Goal: Task Accomplishment & Management: Manage account settings

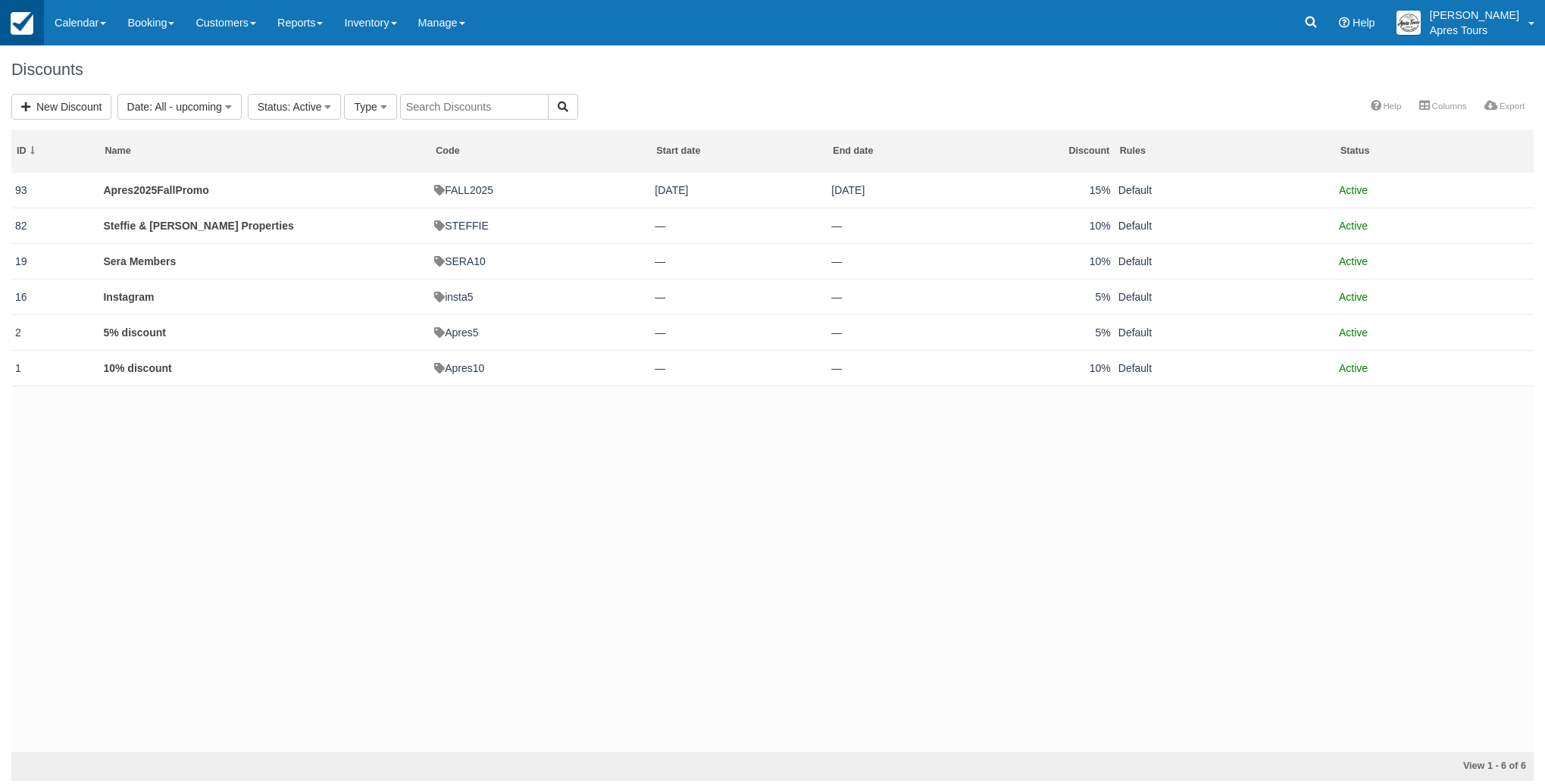
click at [23, 26] on img at bounding box center [21, 23] width 23 height 23
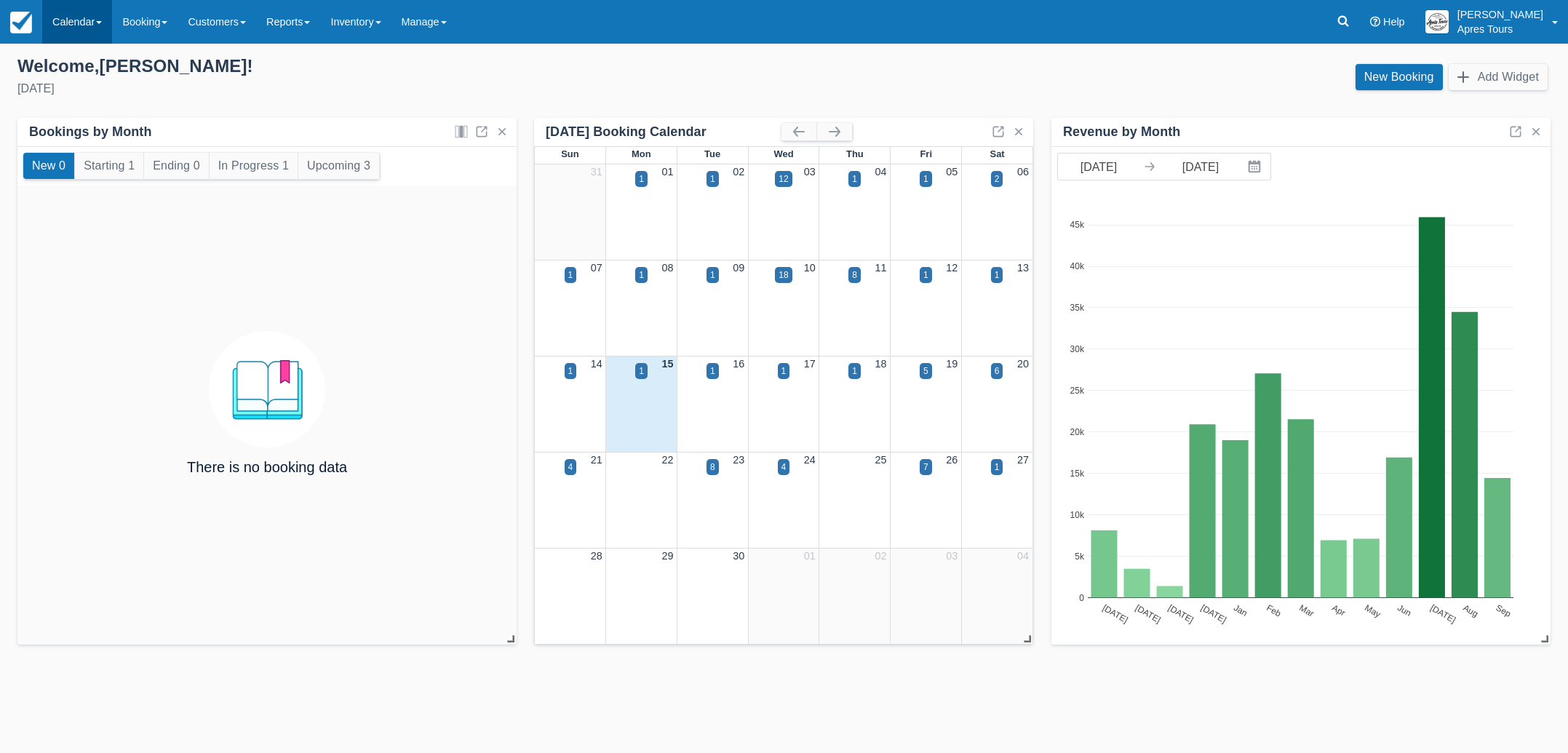
click at [80, 17] on link "Calendar" at bounding box center [76, 21] width 70 height 44
click at [79, 141] on link "Month" at bounding box center [100, 137] width 115 height 30
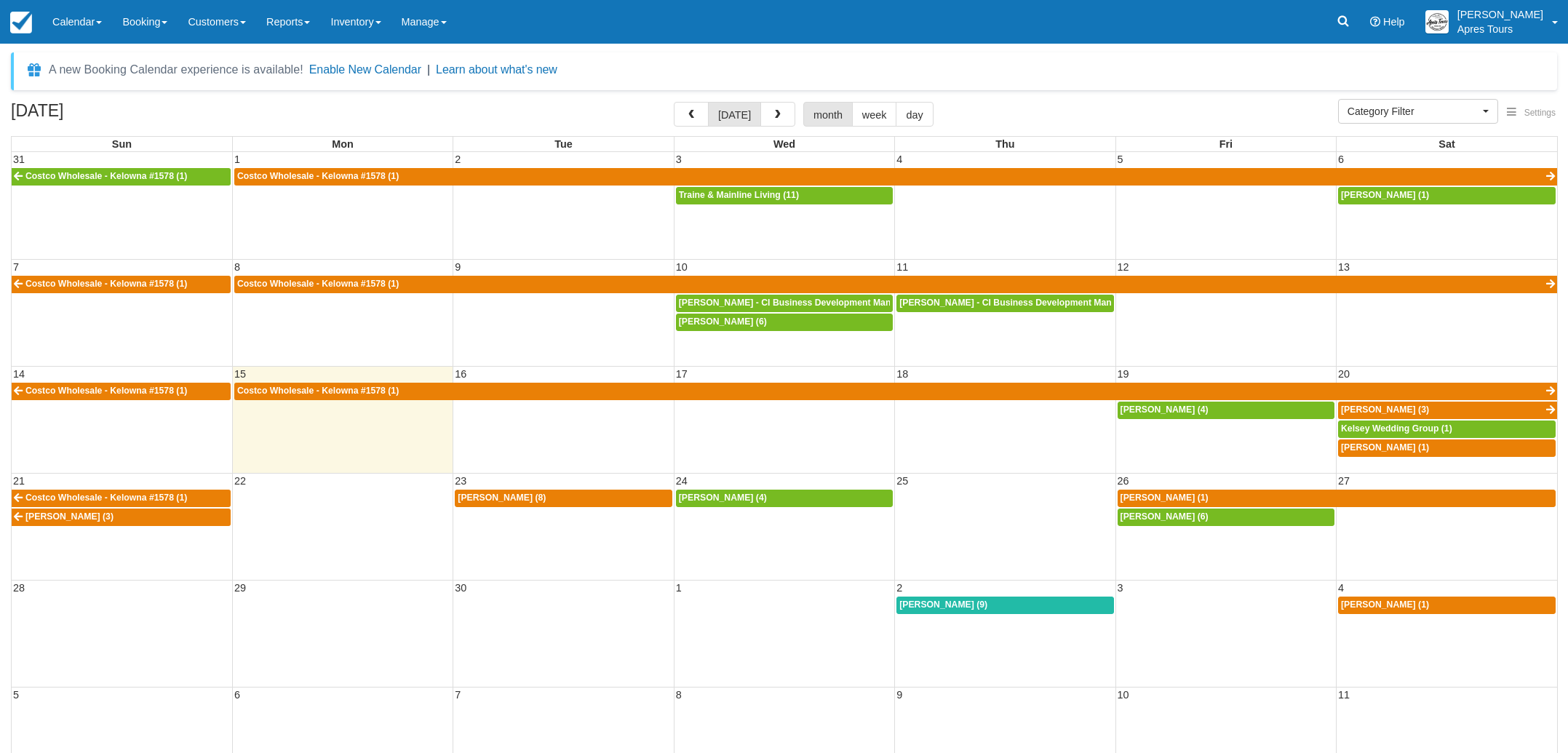
select select
click at [689, 116] on span "button" at bounding box center [691, 115] width 10 height 10
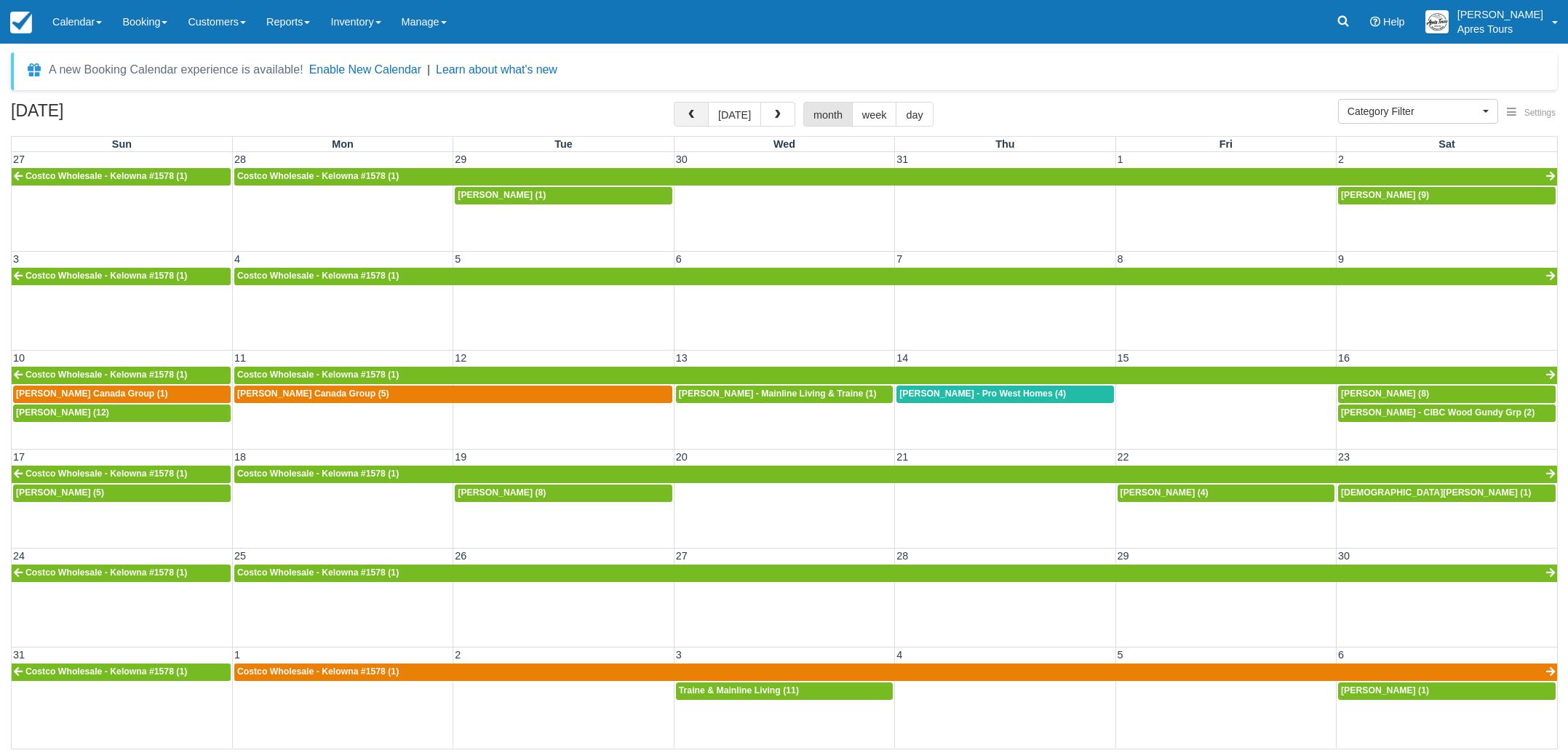
click at [689, 115] on span "button" at bounding box center [691, 115] width 10 height 10
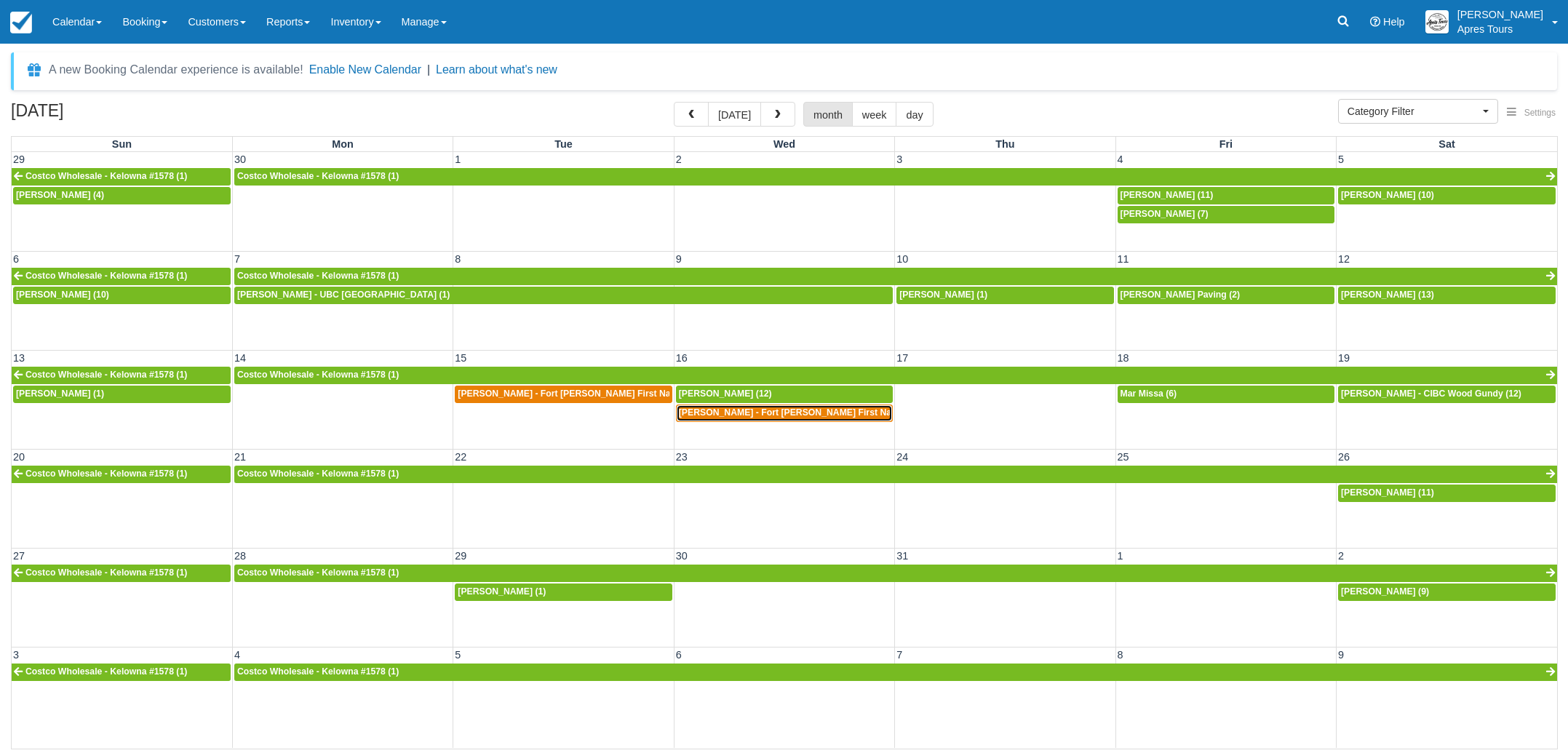
click at [731, 416] on span "Raelene Etchison - Fort McKay First Nation (1)" at bounding box center [800, 413] width 242 height 10
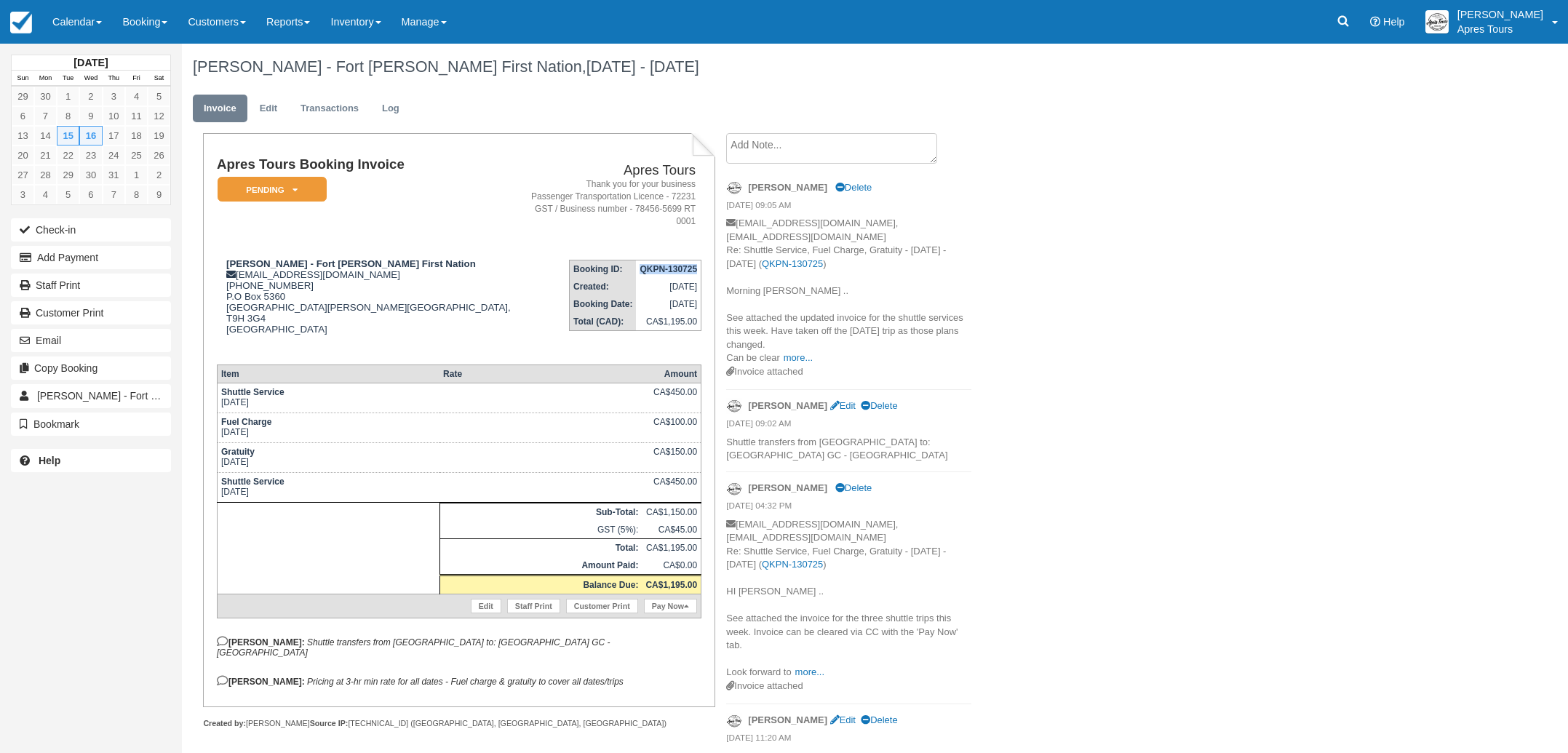
drag, startPoint x: 639, startPoint y: 252, endPoint x: 698, endPoint y: 253, distance: 59.0
click at [698, 261] on td "QKPN-130725" at bounding box center [668, 270] width 65 height 18
copy strong "QKPN-130725"
click at [458, 229] on td "Apres Tours Booking Invoice Pending   Reserved Deposit Paid Cancelled" at bounding box center [367, 202] width 302 height 91
click at [30, 27] on img at bounding box center [21, 22] width 22 height 22
